Goal: Navigation & Orientation: Find specific page/section

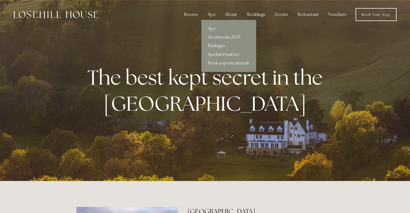
click at [221, 46] on link "Packages" at bounding box center [228, 46] width 54 height 9
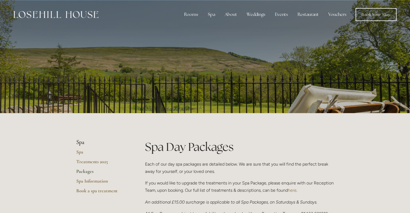
drag, startPoint x: 412, startPoint y: 27, endPoint x: 414, endPoint y: 22, distance: 4.4
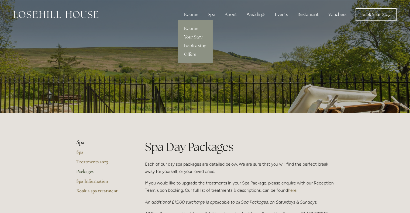
click at [194, 54] on link "Offers" at bounding box center [195, 54] width 35 height 9
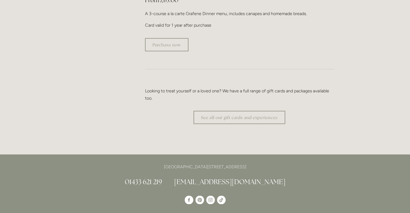
scroll to position [1066, 0]
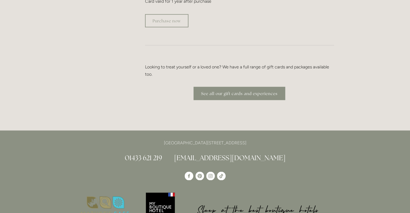
click at [254, 87] on link "See all our gift cards and experiences" at bounding box center [240, 93] width 92 height 13
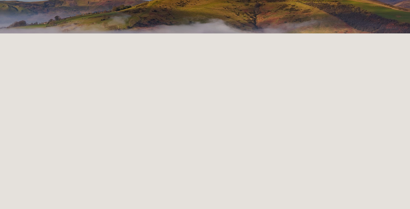
scroll to position [113, 0]
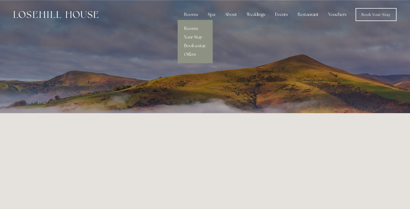
click at [199, 46] on link "Book a stay" at bounding box center [195, 46] width 35 height 9
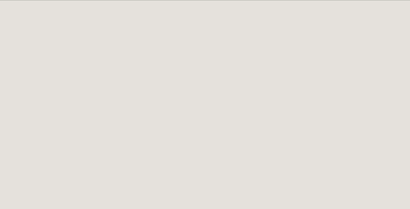
scroll to position [29, 0]
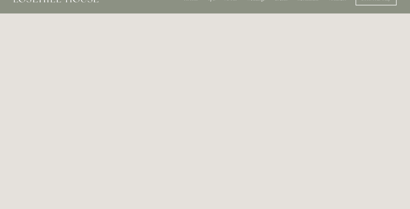
scroll to position [0, 0]
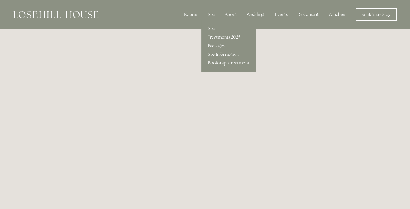
click at [221, 47] on link "Packages" at bounding box center [228, 46] width 54 height 9
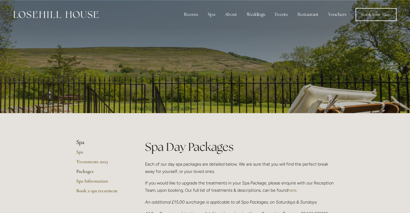
click at [332, 15] on link "Vouchers" at bounding box center [337, 14] width 27 height 11
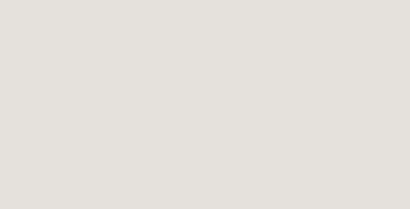
scroll to position [210, 0]
